Goal: Navigation & Orientation: Understand site structure

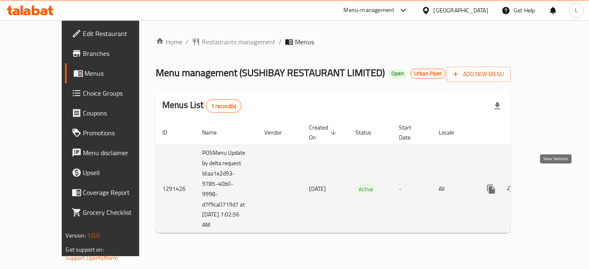
click at [554, 185] on icon "enhanced table" at bounding box center [550, 188] width 7 height 7
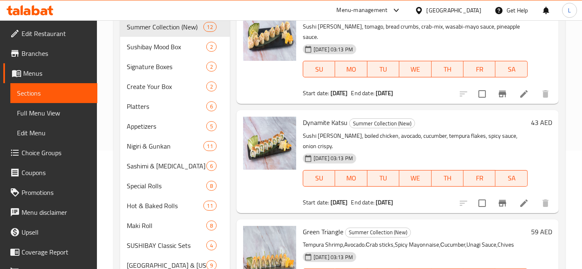
scroll to position [27, 0]
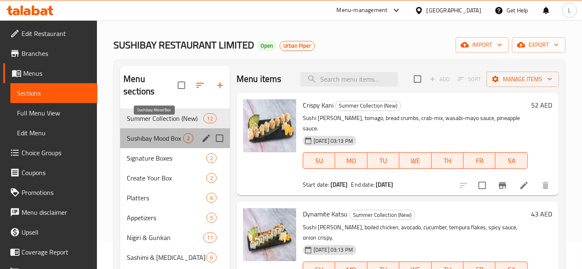
click at [151, 133] on span "Sushibay Mood Box" at bounding box center [155, 138] width 56 height 10
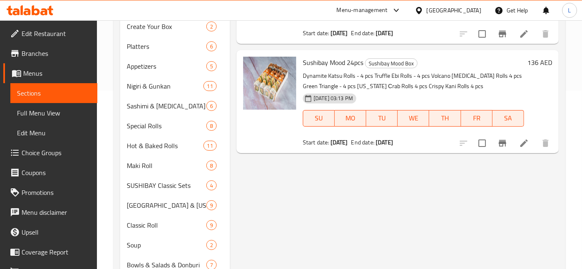
scroll to position [73, 0]
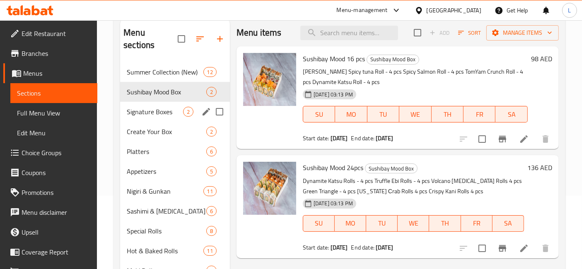
click at [149, 107] on span "Signature Boxes" at bounding box center [155, 112] width 56 height 10
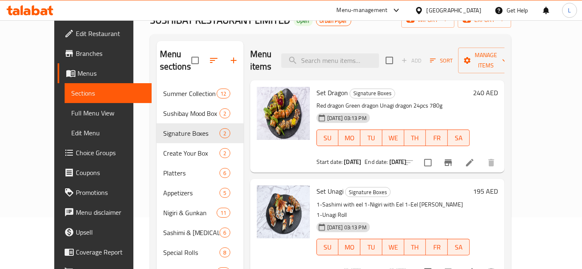
scroll to position [46, 0]
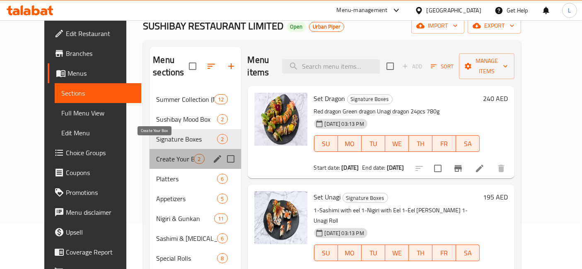
click at [156, 154] on span "Create Your Box" at bounding box center [175, 159] width 38 height 10
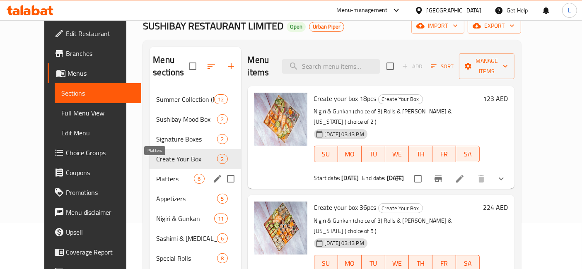
click at [156, 174] on span "Platters" at bounding box center [175, 179] width 38 height 10
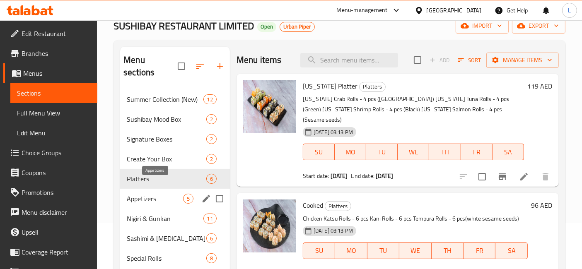
click at [155, 194] on span "Appetizers" at bounding box center [155, 199] width 56 height 10
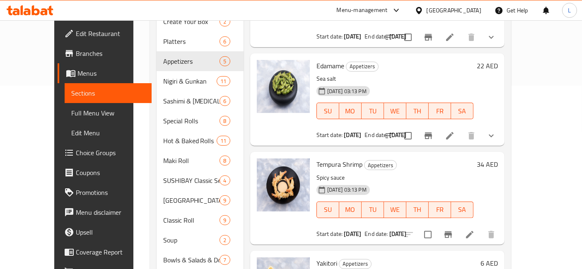
scroll to position [184, 0]
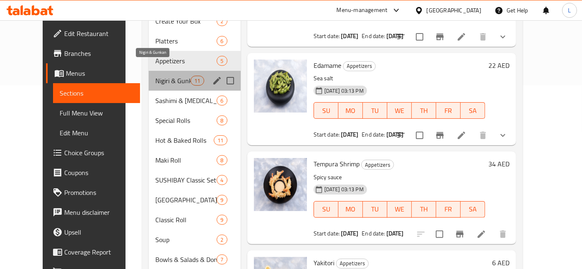
click at [155, 76] on span "Nigiri & Gunkan" at bounding box center [172, 81] width 35 height 10
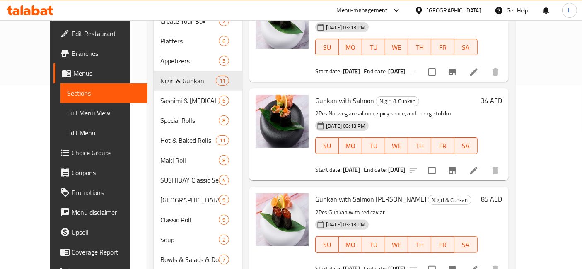
scroll to position [57, 0]
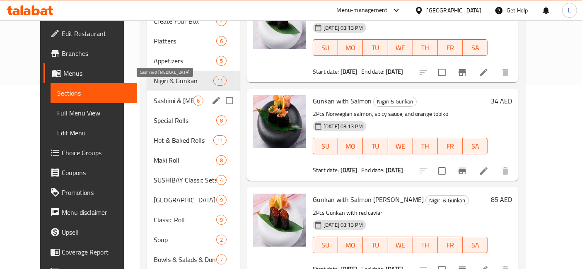
click at [154, 96] on span "Sashimi & [MEDICAL_DATA]" at bounding box center [173, 101] width 39 height 10
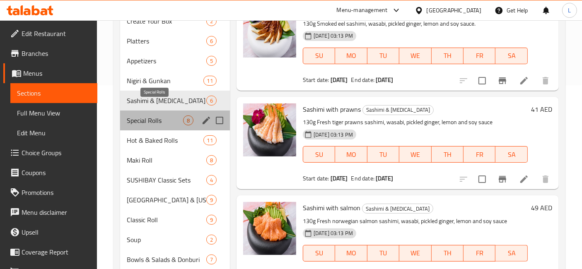
click at [147, 116] on span "Special Rolls" at bounding box center [155, 121] width 56 height 10
